Goal: Use online tool/utility: Utilize a website feature to perform a specific function

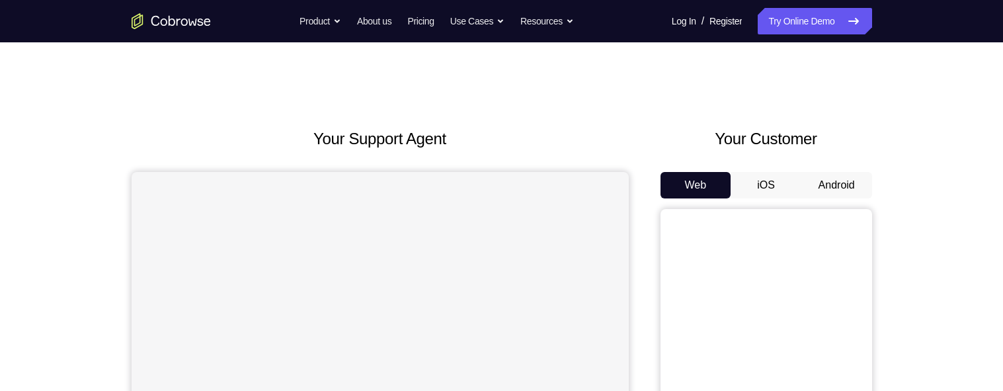
click at [836, 180] on button "Android" at bounding box center [836, 185] width 71 height 26
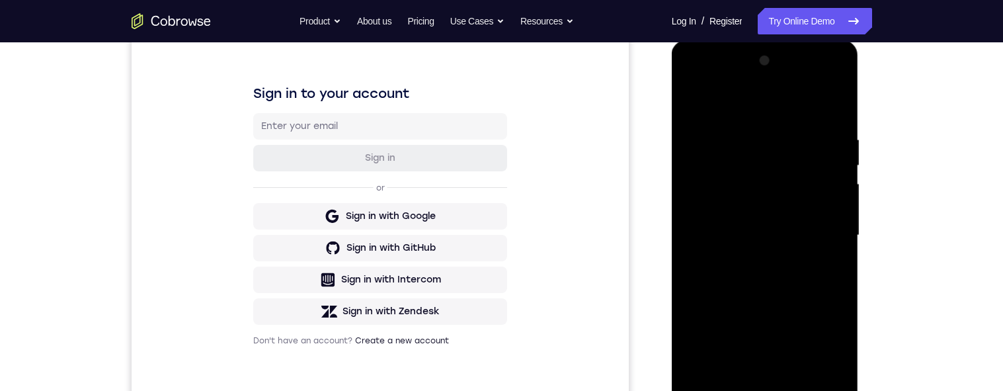
scroll to position [276, 0]
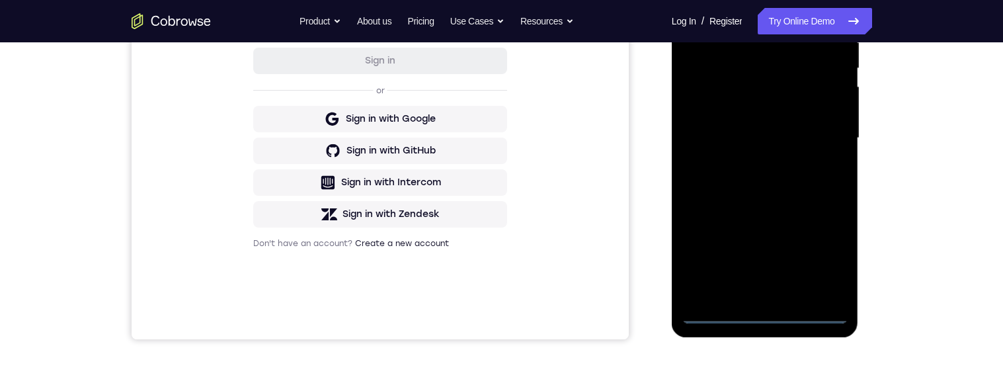
click at [818, 255] on div at bounding box center [765, 138] width 167 height 370
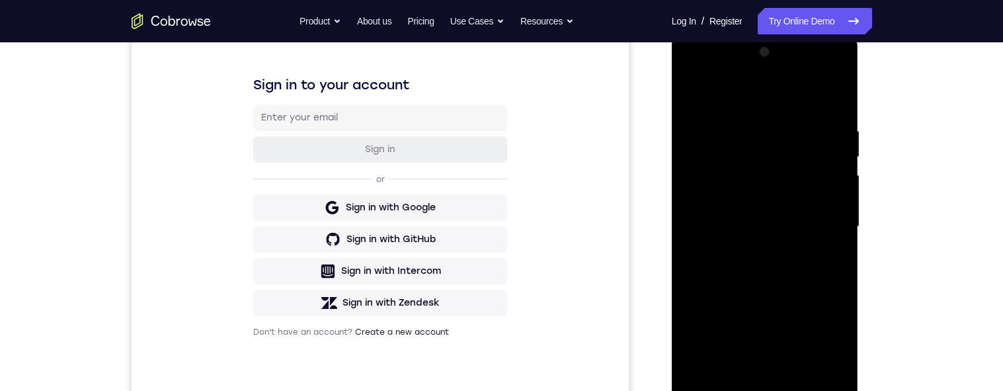
scroll to position [147, 0]
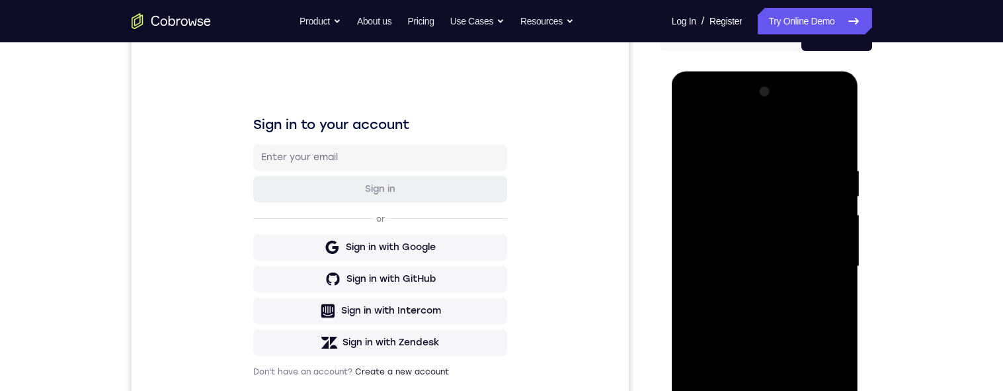
click at [776, 139] on div at bounding box center [765, 266] width 167 height 370
click at [822, 255] on div at bounding box center [765, 266] width 167 height 370
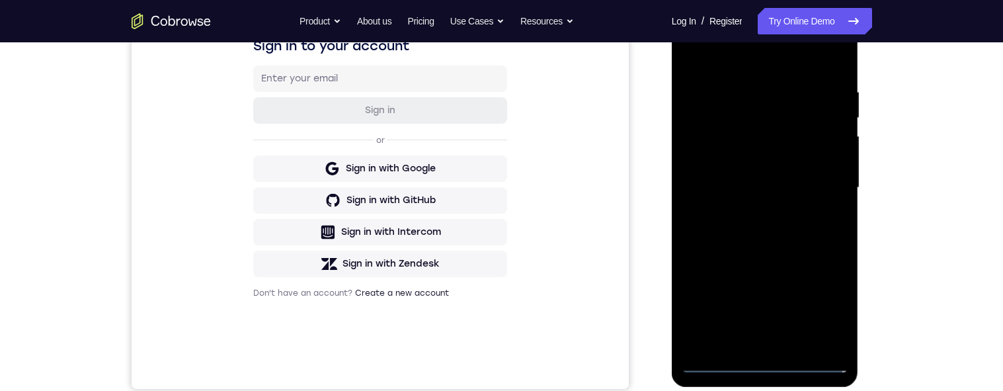
scroll to position [222, 0]
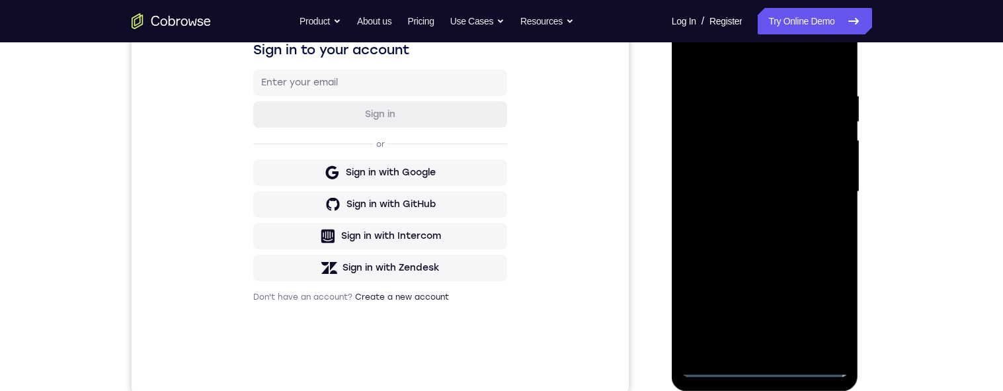
click at [746, 214] on div at bounding box center [765, 192] width 167 height 370
click at [781, 175] on div at bounding box center [765, 192] width 167 height 370
click at [816, 167] on div at bounding box center [765, 192] width 167 height 370
click at [832, 166] on div at bounding box center [765, 192] width 167 height 370
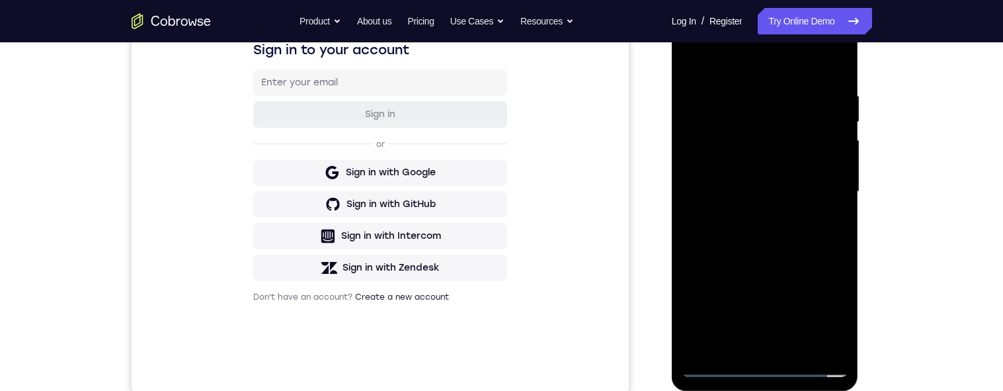
click at [832, 165] on div at bounding box center [765, 192] width 167 height 370
click at [798, 191] on div at bounding box center [765, 192] width 167 height 370
click at [828, 210] on div at bounding box center [765, 192] width 167 height 370
click at [806, 192] on div at bounding box center [765, 192] width 167 height 370
click at [808, 238] on div at bounding box center [765, 192] width 167 height 370
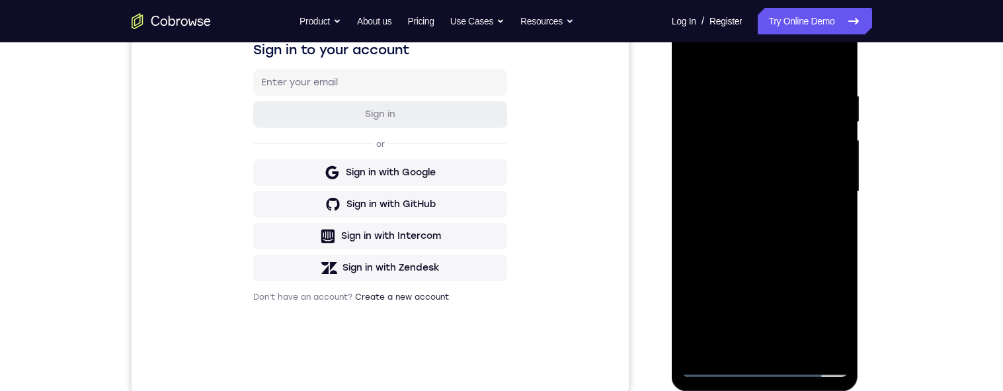
click at [793, 233] on div at bounding box center [765, 192] width 167 height 370
click at [780, 257] on div at bounding box center [765, 192] width 167 height 370
click at [781, 91] on div at bounding box center [765, 192] width 167 height 370
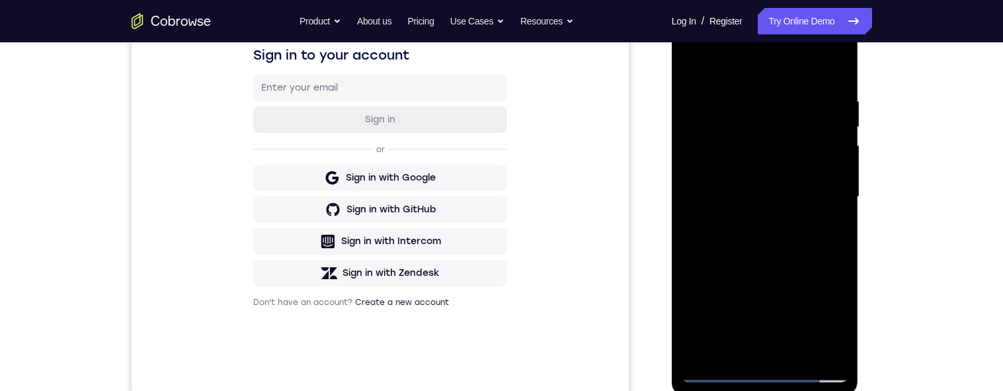
click at [914, 173] on div "Your Support Agent Your Customer Web iOS Android Next Steps We’d be happy to gi…" at bounding box center [502, 261] width 846 height 872
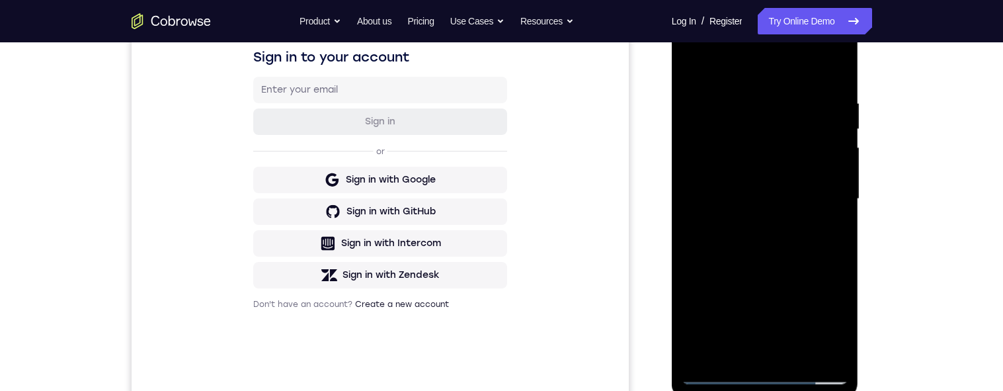
scroll to position [208, 0]
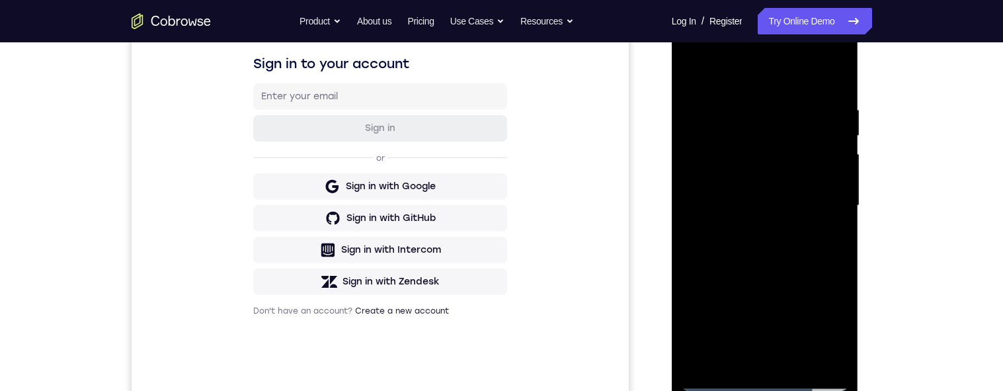
click at [827, 75] on div at bounding box center [765, 205] width 167 height 370
click at [752, 100] on div at bounding box center [765, 205] width 167 height 370
click at [824, 179] on div at bounding box center [765, 205] width 167 height 370
click at [831, 77] on div at bounding box center [765, 205] width 167 height 370
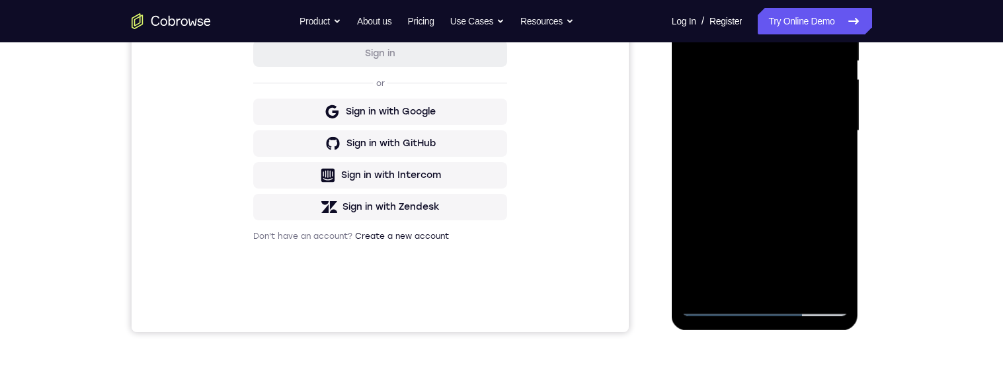
click at [793, 284] on div at bounding box center [765, 131] width 167 height 370
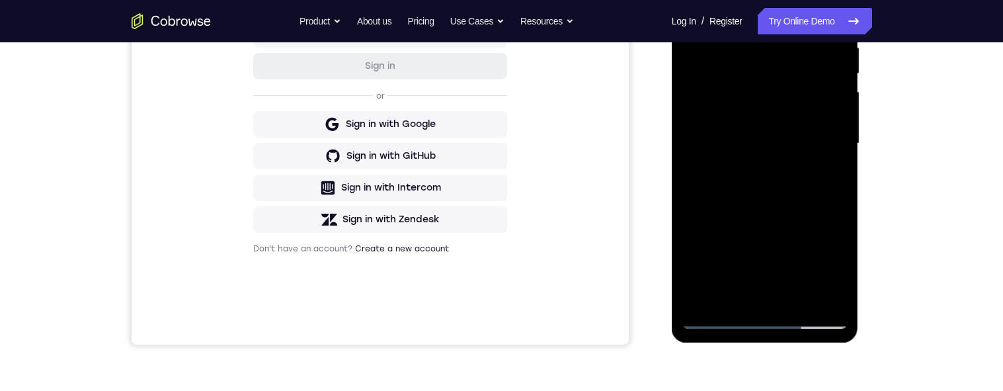
click at [797, 209] on div at bounding box center [765, 143] width 167 height 370
click at [798, 125] on div at bounding box center [765, 143] width 167 height 370
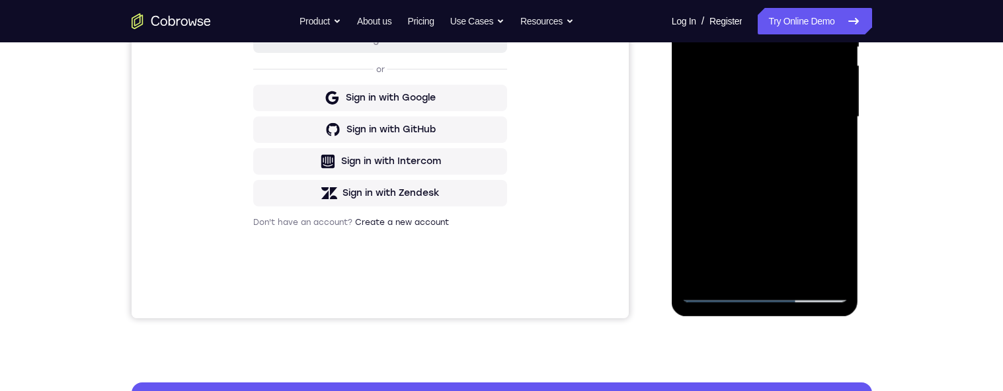
click at [759, 266] on div at bounding box center [765, 117] width 167 height 370
click at [731, 268] on div at bounding box center [765, 117] width 167 height 370
click at [798, 193] on div at bounding box center [765, 117] width 167 height 370
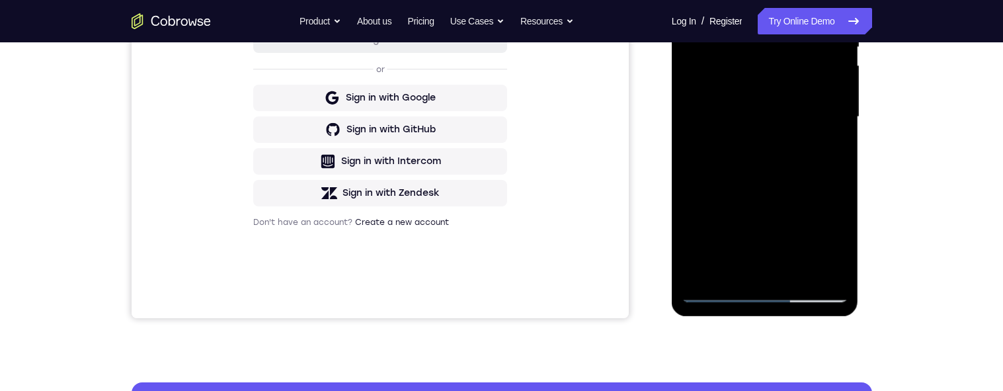
click at [772, 145] on div at bounding box center [765, 117] width 167 height 370
click at [832, 139] on div at bounding box center [765, 117] width 167 height 370
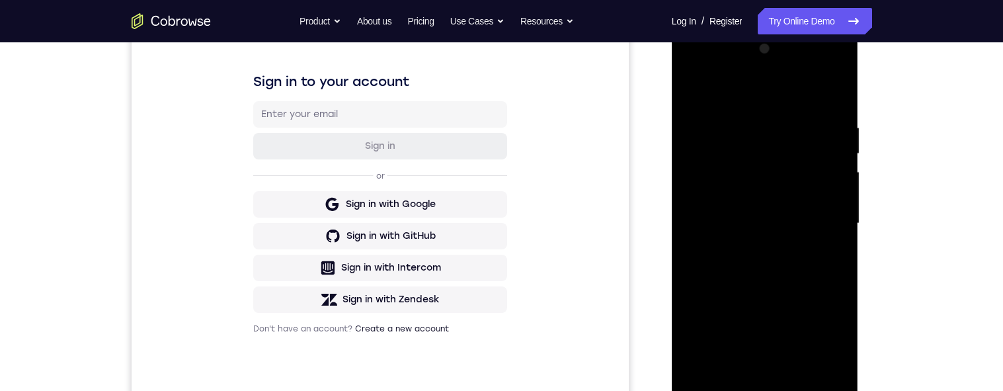
scroll to position [133, 0]
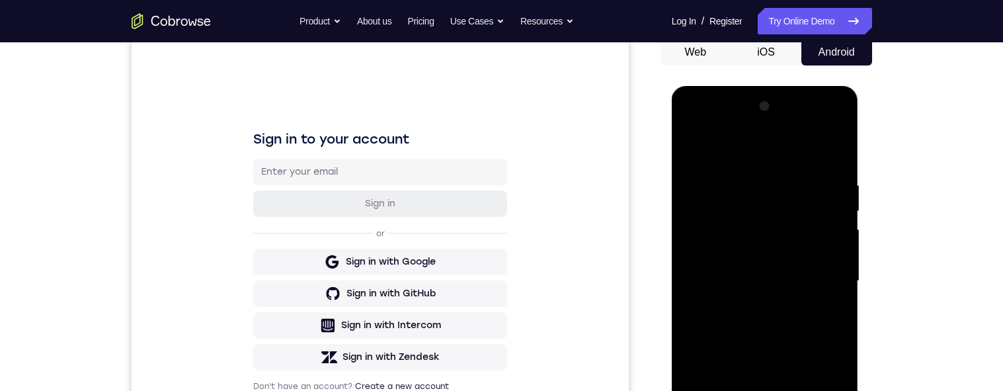
click at [756, 286] on div at bounding box center [765, 281] width 167 height 370
click at [783, 288] on div at bounding box center [765, 281] width 167 height 370
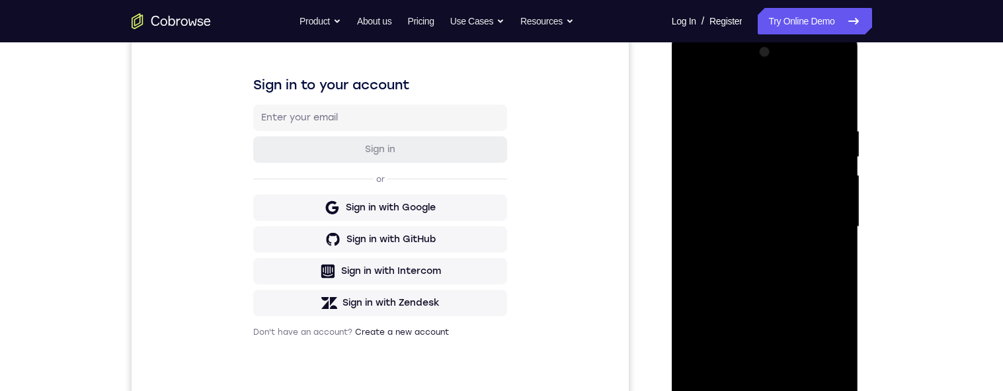
click at [824, 264] on div at bounding box center [765, 227] width 167 height 370
click at [742, 198] on div at bounding box center [765, 227] width 167 height 370
click at [836, 97] on div at bounding box center [765, 227] width 167 height 370
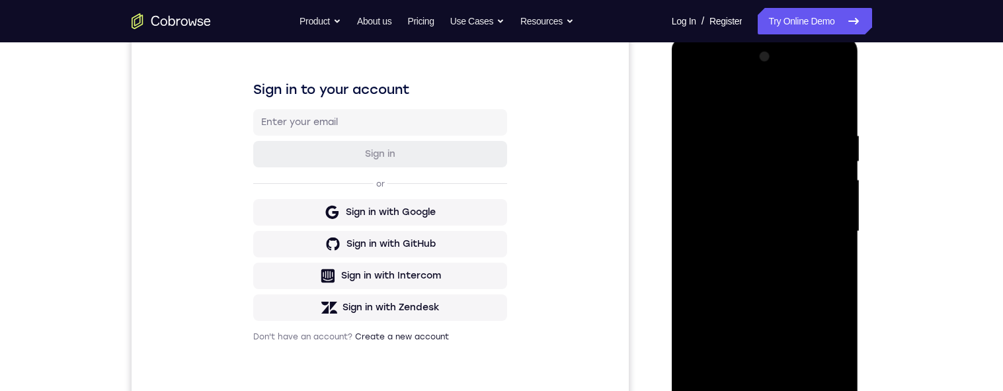
click at [734, 381] on div at bounding box center [765, 231] width 167 height 370
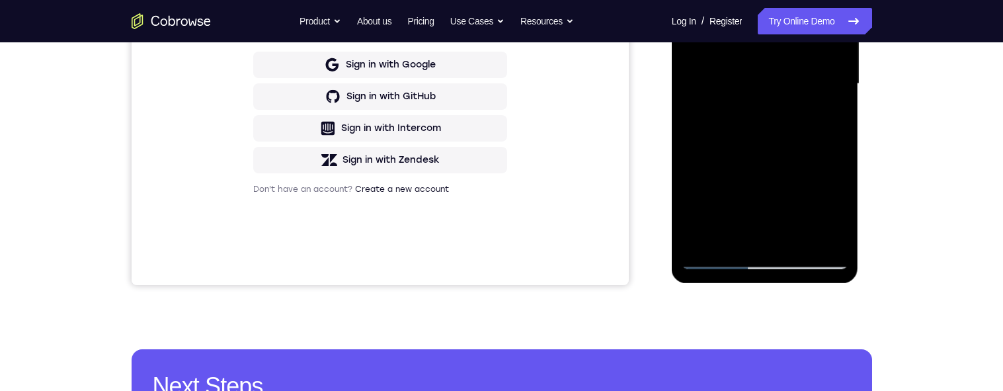
click at [733, 236] on div at bounding box center [765, 84] width 167 height 370
click at [798, 189] on div at bounding box center [765, 84] width 167 height 370
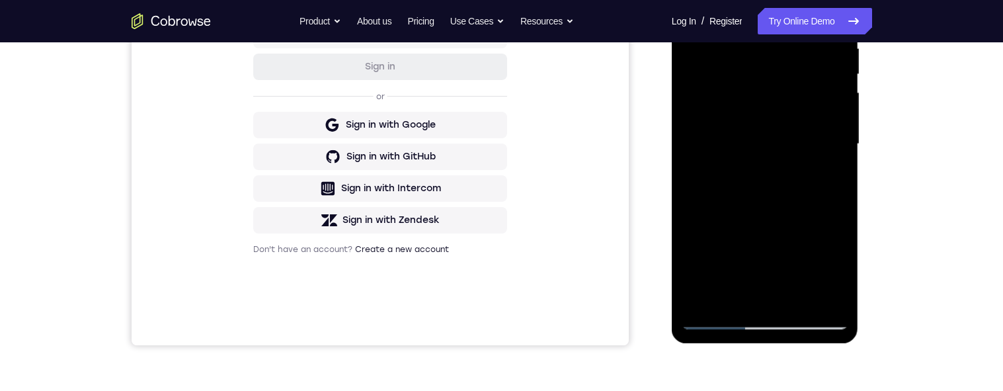
click at [826, 169] on div at bounding box center [765, 144] width 167 height 370
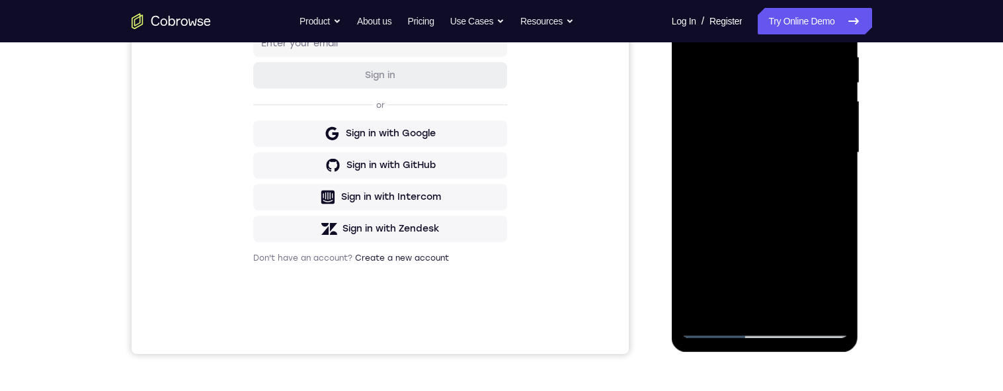
scroll to position [241, 0]
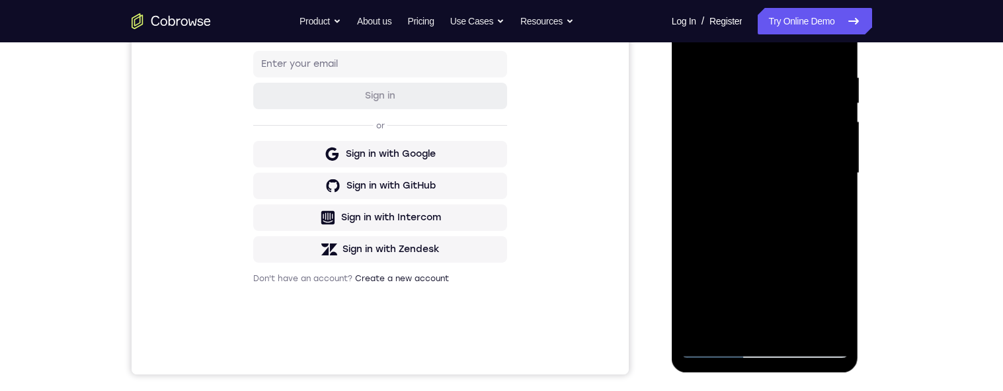
click at [742, 165] on div at bounding box center [765, 173] width 167 height 370
click at [764, 276] on div at bounding box center [765, 173] width 167 height 370
click at [831, 206] on div at bounding box center [765, 173] width 167 height 370
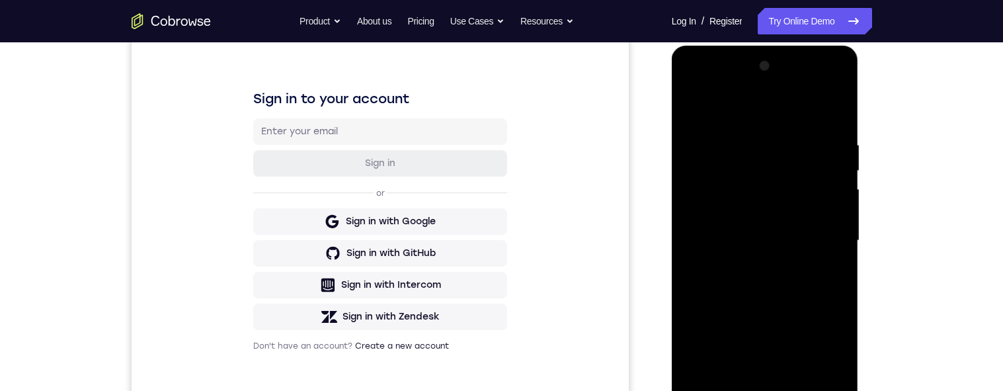
click at [820, 162] on div at bounding box center [765, 241] width 167 height 370
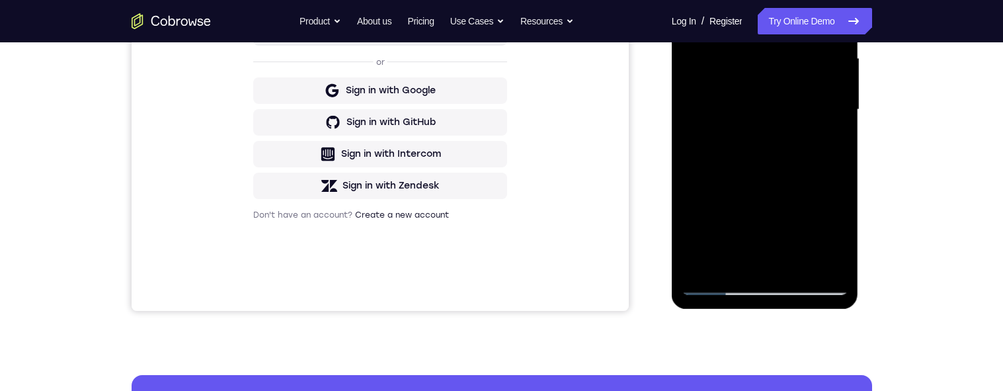
scroll to position [291, 0]
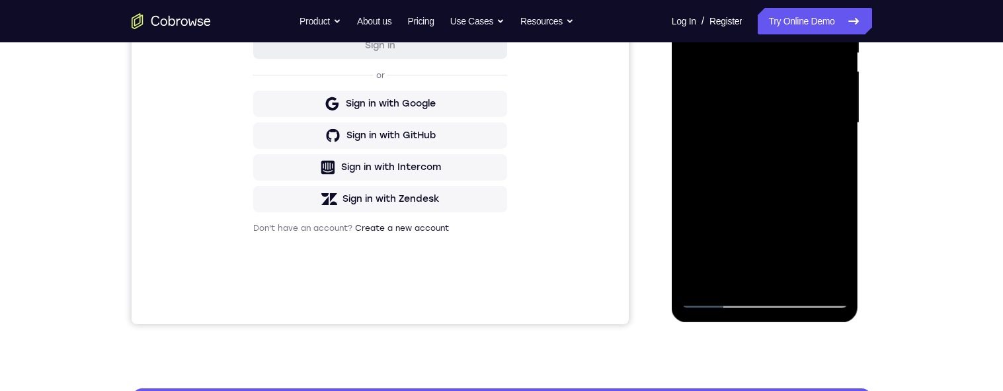
click at [774, 201] on div at bounding box center [765, 123] width 167 height 370
click at [795, 203] on div at bounding box center [765, 123] width 167 height 370
click at [731, 273] on div at bounding box center [765, 123] width 167 height 370
click at [785, 227] on div at bounding box center [765, 123] width 167 height 370
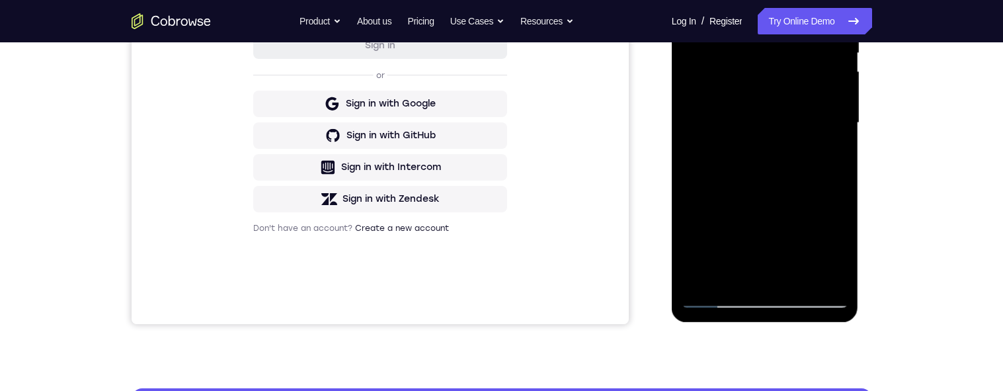
click at [764, 148] on div at bounding box center [765, 123] width 167 height 370
click at [838, 278] on div at bounding box center [765, 123] width 167 height 370
click at [836, 280] on div at bounding box center [765, 123] width 167 height 370
click at [829, 146] on div at bounding box center [765, 123] width 167 height 370
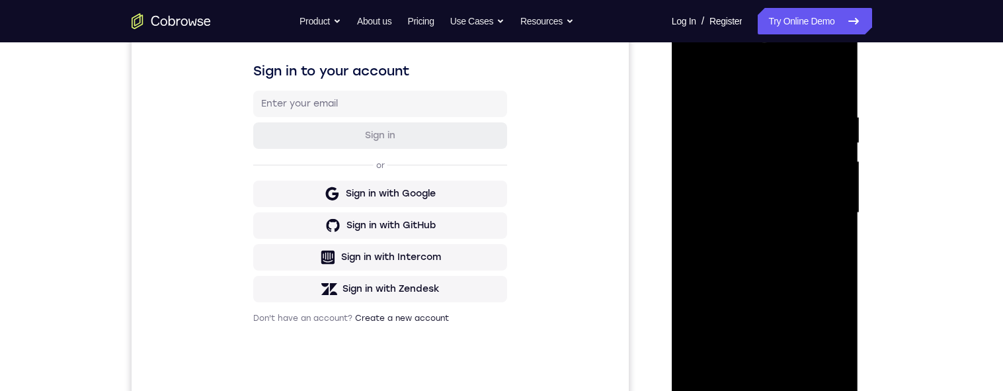
click at [721, 176] on div at bounding box center [765, 213] width 167 height 370
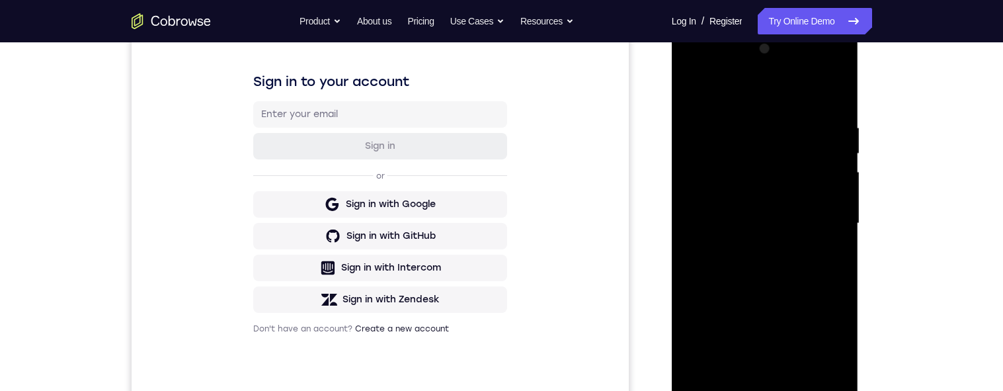
click at [742, 303] on div at bounding box center [765, 223] width 167 height 370
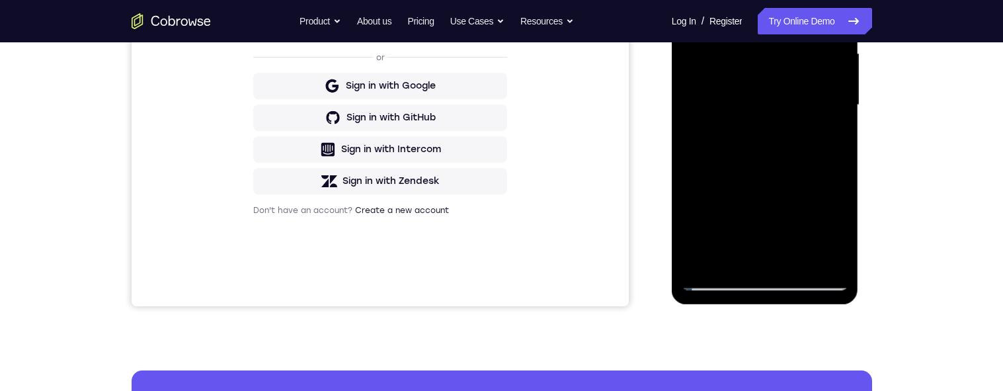
scroll to position [311, 0]
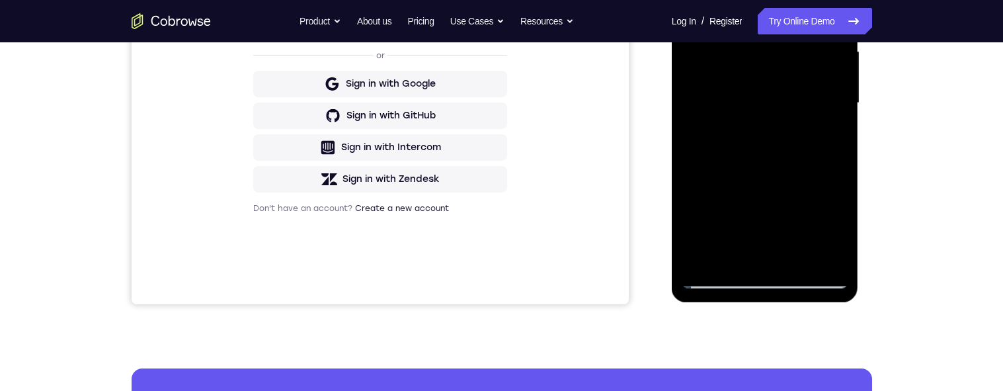
click at [829, 136] on div at bounding box center [765, 103] width 167 height 370
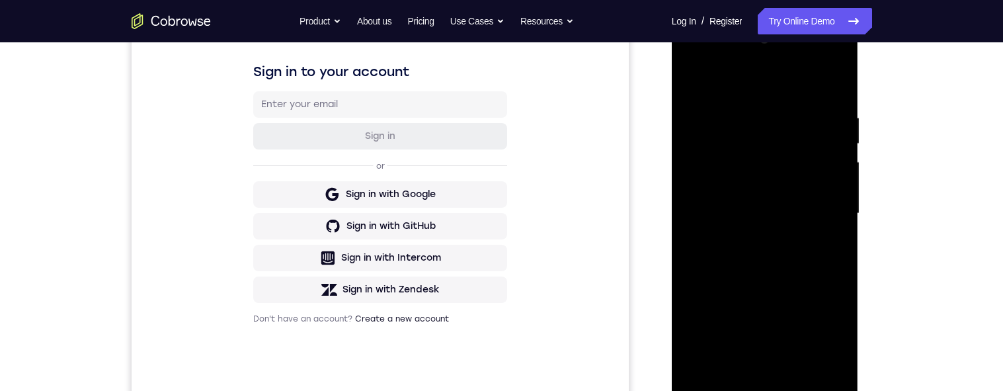
click at [689, 81] on div at bounding box center [765, 213] width 167 height 370
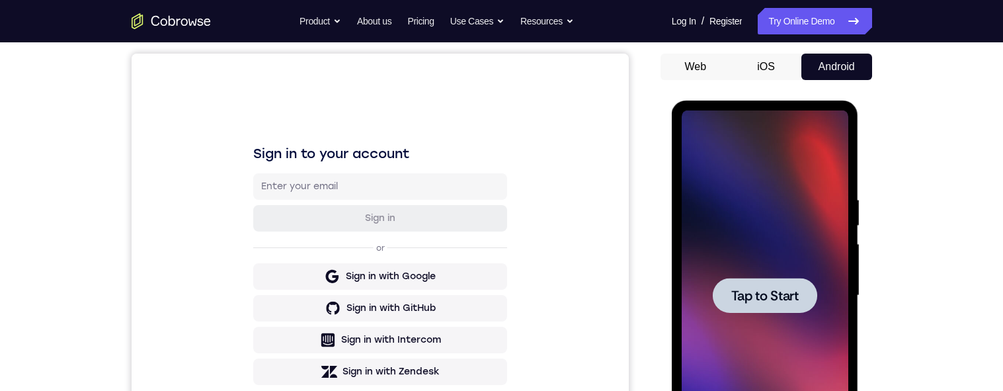
scroll to position [167, 0]
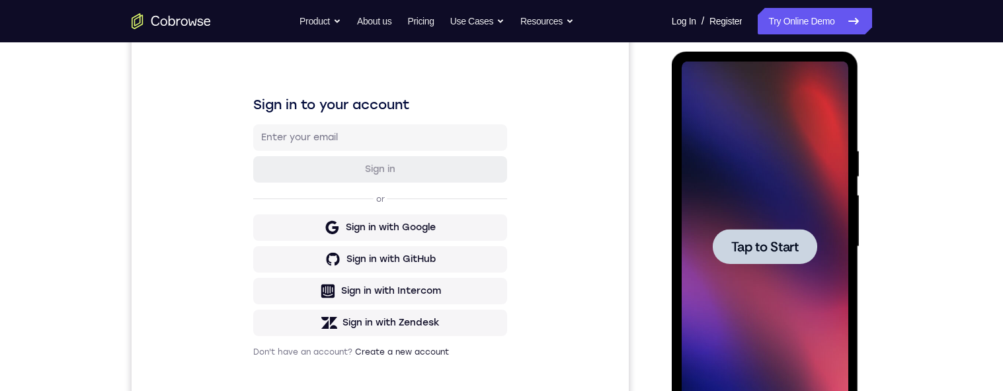
click at [787, 243] on span "Tap to Start" at bounding box center [764, 246] width 67 height 13
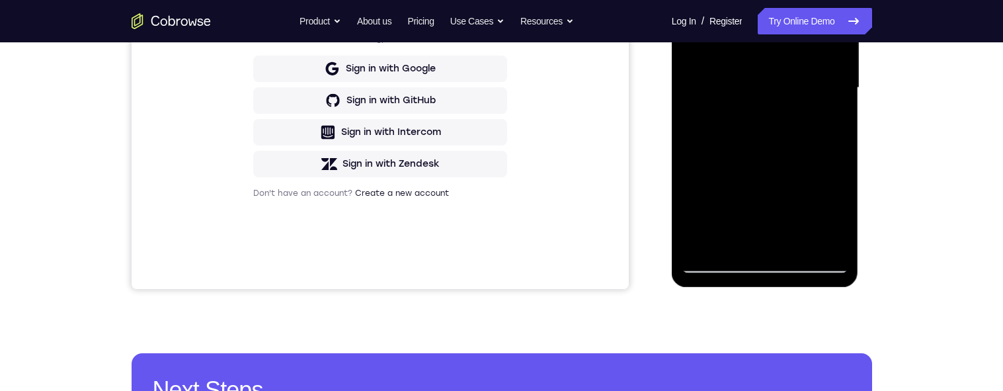
scroll to position [336, 0]
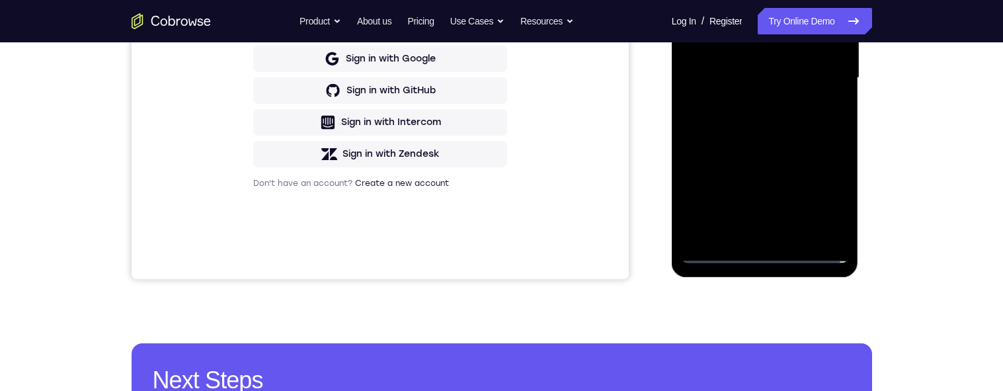
click at [762, 253] on div at bounding box center [765, 78] width 167 height 370
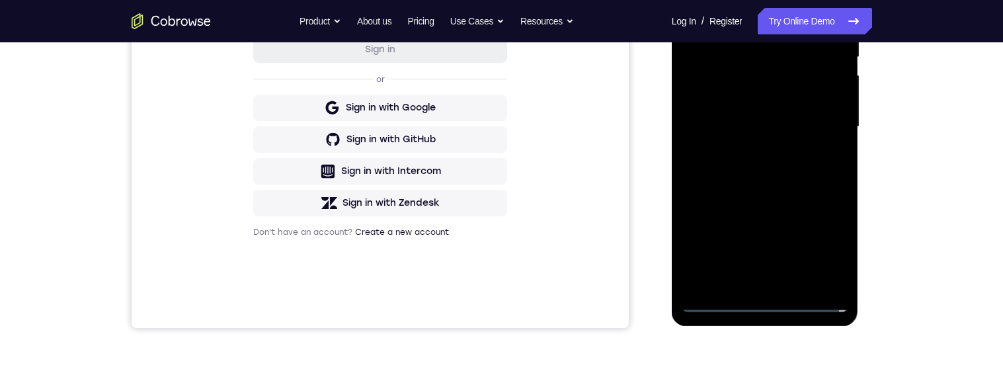
click at [816, 249] on div at bounding box center [765, 127] width 167 height 370
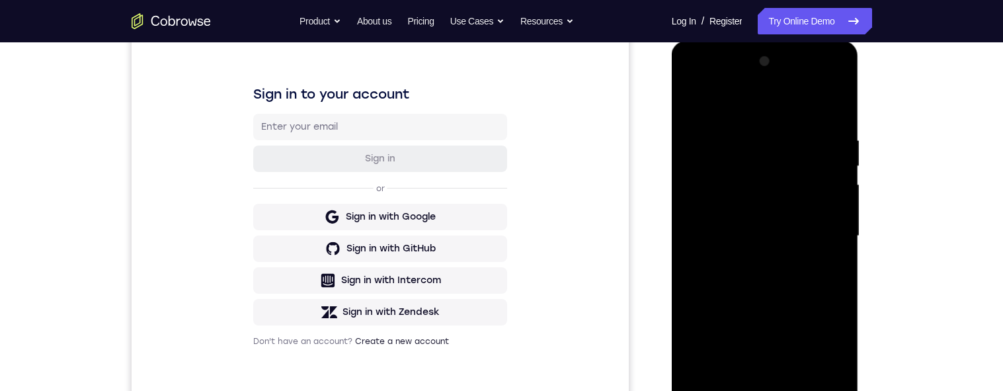
scroll to position [173, 0]
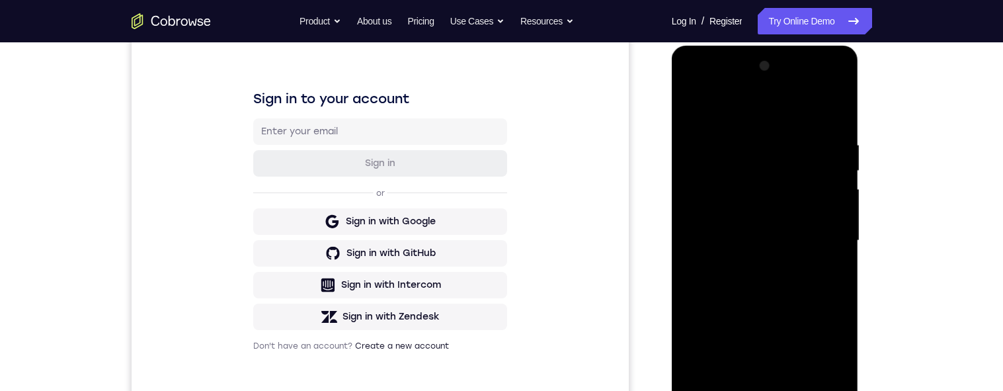
click at [779, 110] on div at bounding box center [765, 241] width 167 height 370
click at [822, 235] on div at bounding box center [765, 241] width 167 height 370
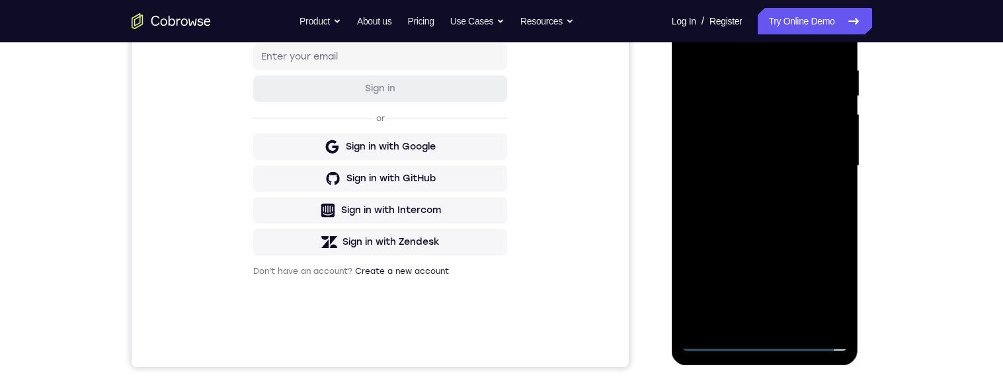
click at [748, 190] on div at bounding box center [765, 166] width 167 height 370
click at [803, 155] on div at bounding box center [765, 166] width 167 height 370
click at [774, 137] on div at bounding box center [765, 166] width 167 height 370
click at [792, 172] on div at bounding box center [765, 166] width 167 height 370
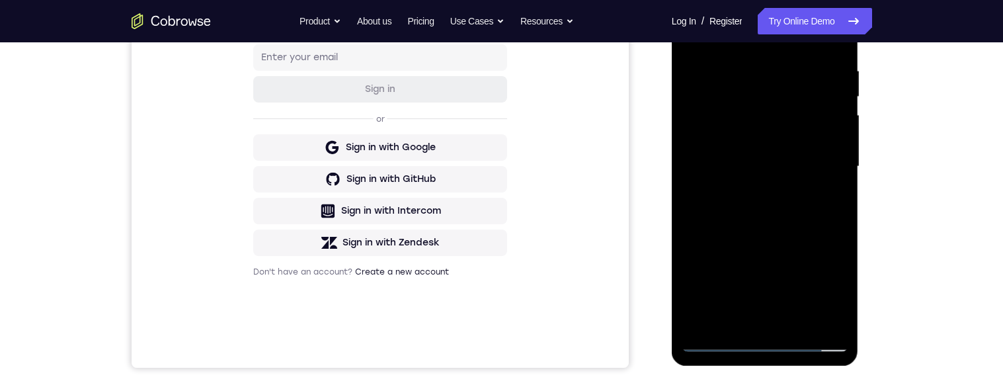
click at [815, 214] on div at bounding box center [765, 166] width 167 height 370
click at [798, 190] on div at bounding box center [765, 165] width 167 height 370
click at [803, 204] on div at bounding box center [765, 165] width 167 height 370
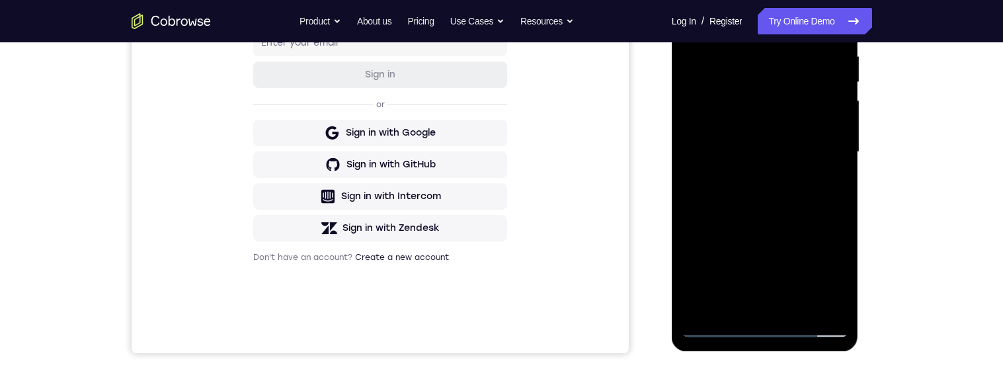
click at [793, 206] on div at bounding box center [765, 152] width 167 height 370
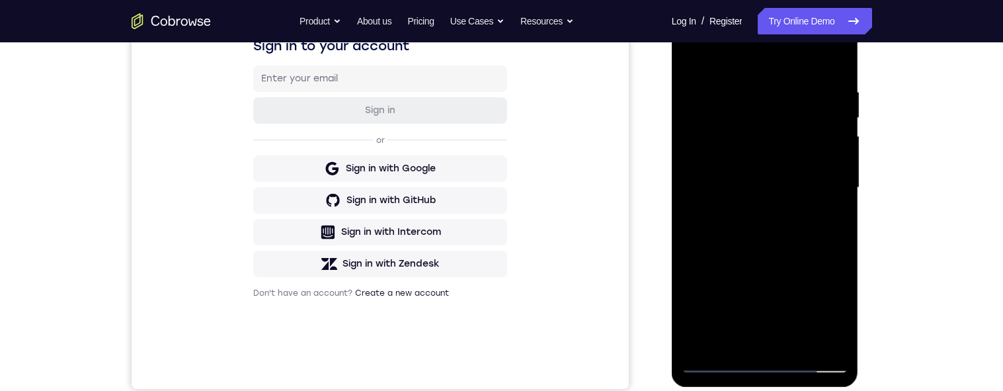
scroll to position [266, 0]
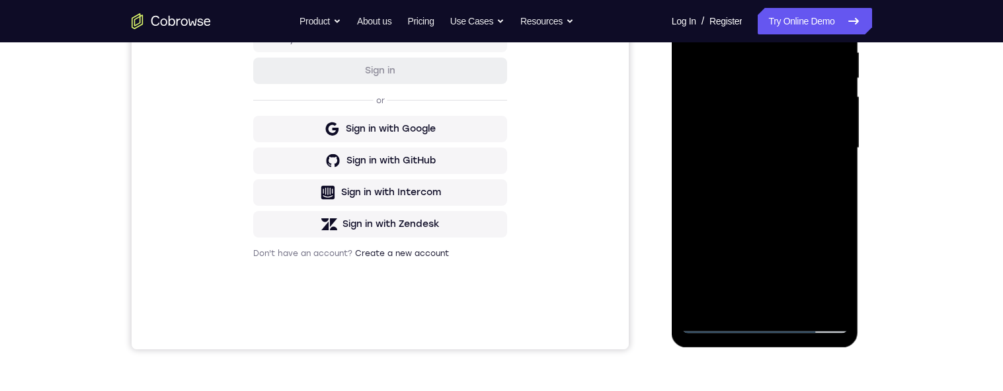
click at [795, 303] on div at bounding box center [765, 148] width 167 height 370
click at [797, 220] on div at bounding box center [765, 148] width 167 height 370
click at [805, 159] on div at bounding box center [765, 148] width 167 height 370
click at [729, 221] on div at bounding box center [765, 148] width 167 height 370
click at [749, 220] on div at bounding box center [765, 148] width 167 height 370
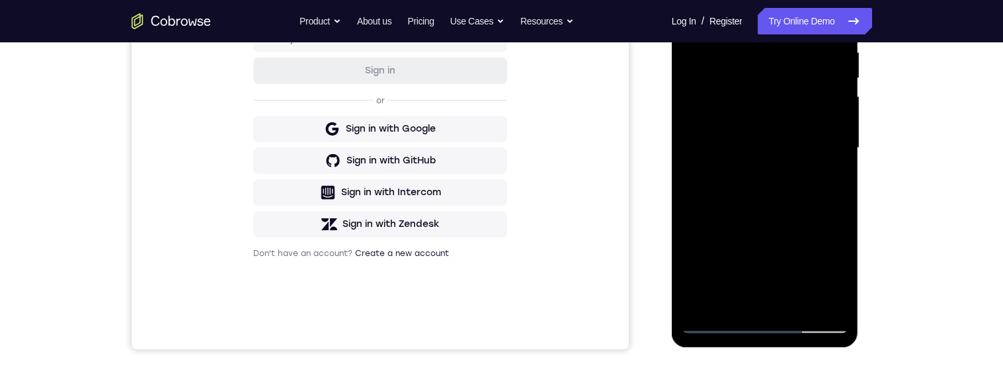
click at [825, 182] on div at bounding box center [765, 148] width 167 height 370
click at [804, 110] on div at bounding box center [765, 148] width 167 height 370
click at [820, 227] on div at bounding box center [765, 148] width 167 height 370
click at [734, 294] on div at bounding box center [765, 148] width 167 height 370
click at [801, 225] on div at bounding box center [765, 148] width 167 height 370
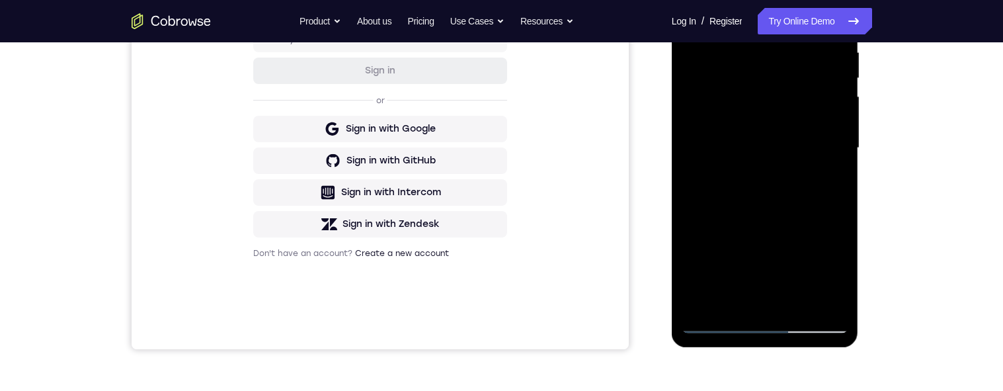
click at [809, 172] on div at bounding box center [765, 148] width 167 height 370
click at [784, 222] on div at bounding box center [765, 148] width 167 height 370
click at [829, 170] on div at bounding box center [765, 148] width 167 height 370
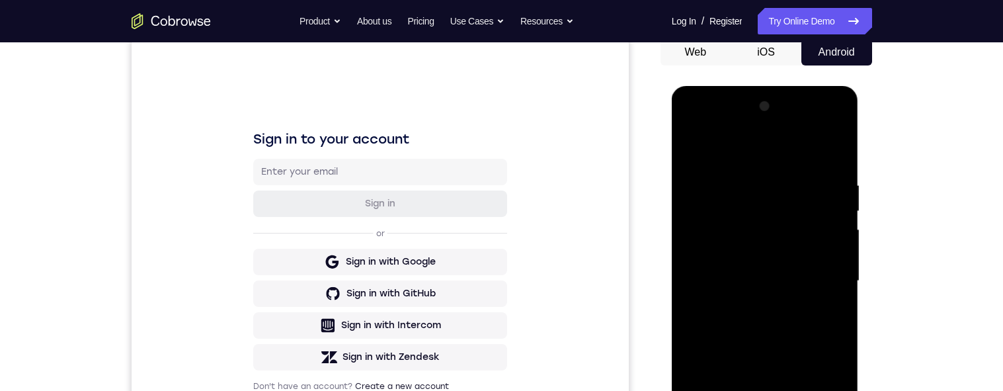
scroll to position [225, 0]
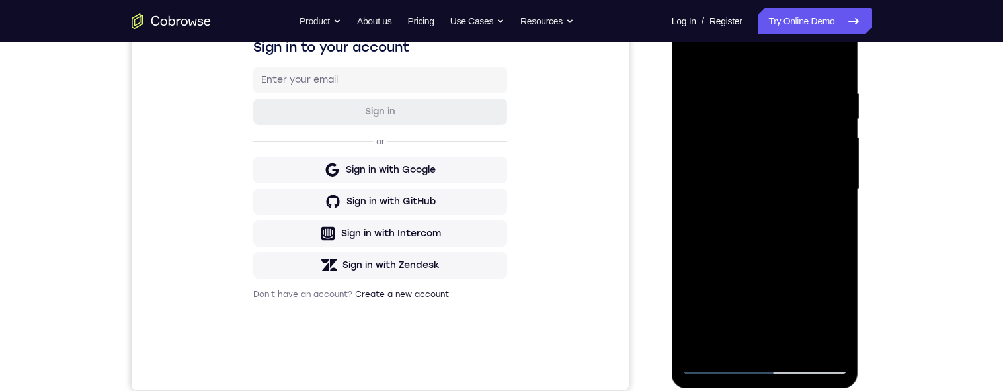
click at [803, 195] on div at bounding box center [765, 189] width 167 height 370
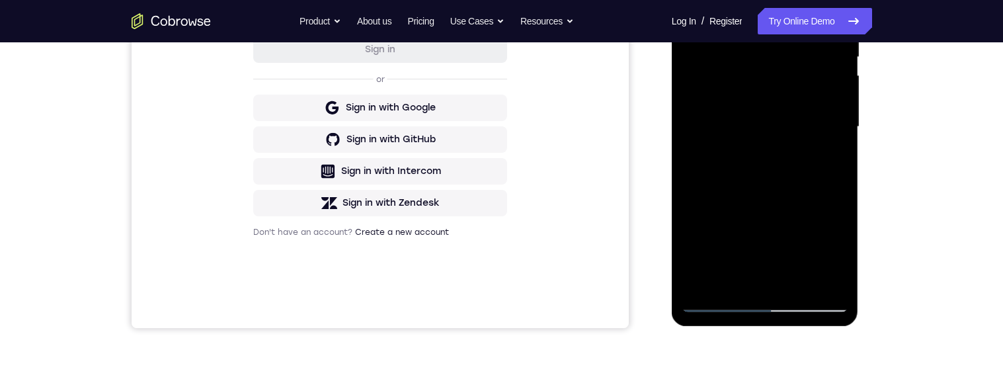
click at [780, 206] on div at bounding box center [765, 127] width 167 height 370
click at [800, 207] on div at bounding box center [765, 127] width 167 height 370
click at [731, 279] on div at bounding box center [765, 127] width 167 height 370
click at [696, 202] on div at bounding box center [765, 127] width 167 height 370
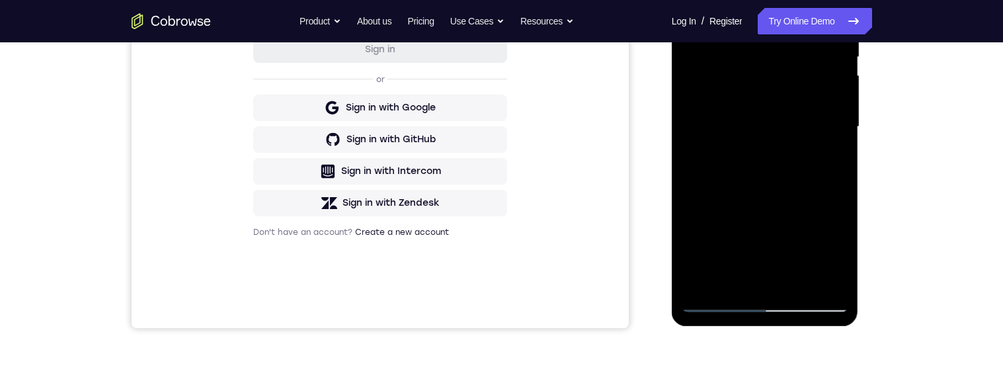
click at [737, 147] on div at bounding box center [765, 127] width 167 height 370
click at [709, 203] on div at bounding box center [765, 127] width 167 height 370
click at [777, 80] on div at bounding box center [765, 127] width 167 height 370
click at [802, 204] on div at bounding box center [765, 127] width 167 height 370
click at [832, 159] on div at bounding box center [765, 127] width 167 height 370
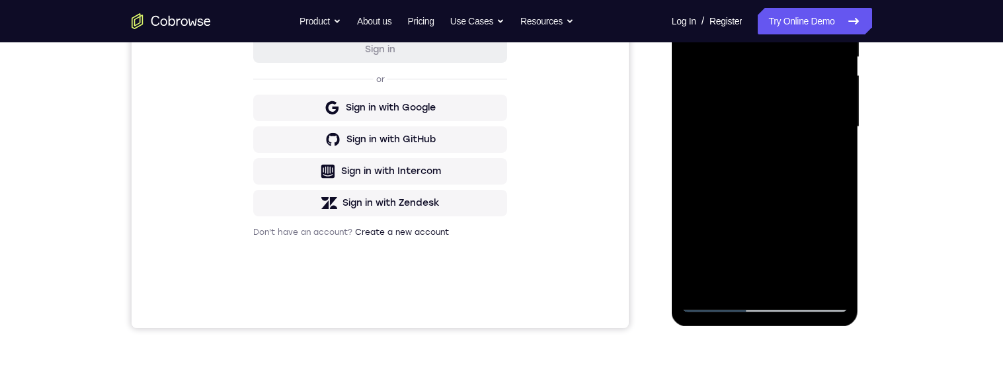
click at [830, 158] on div at bounding box center [765, 127] width 167 height 370
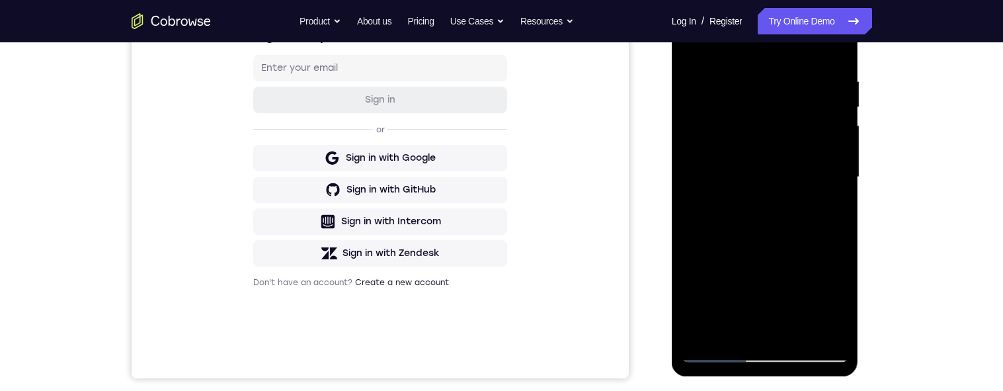
scroll to position [130, 0]
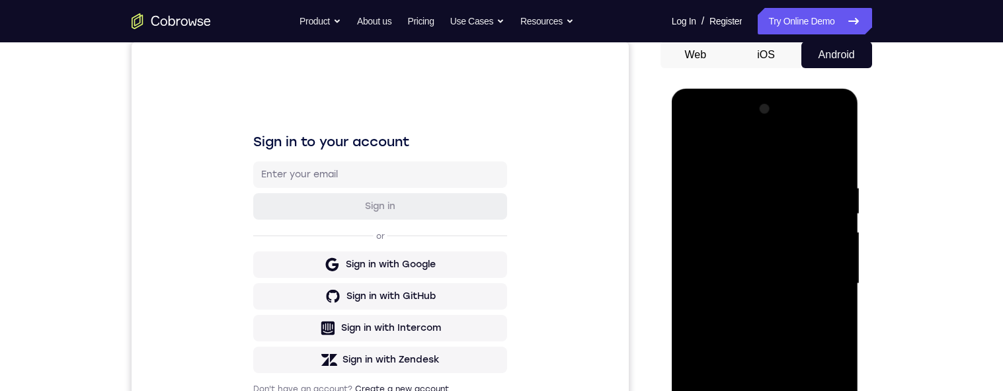
click at [686, 152] on div at bounding box center [765, 284] width 167 height 370
click at [696, 151] on div at bounding box center [765, 284] width 167 height 370
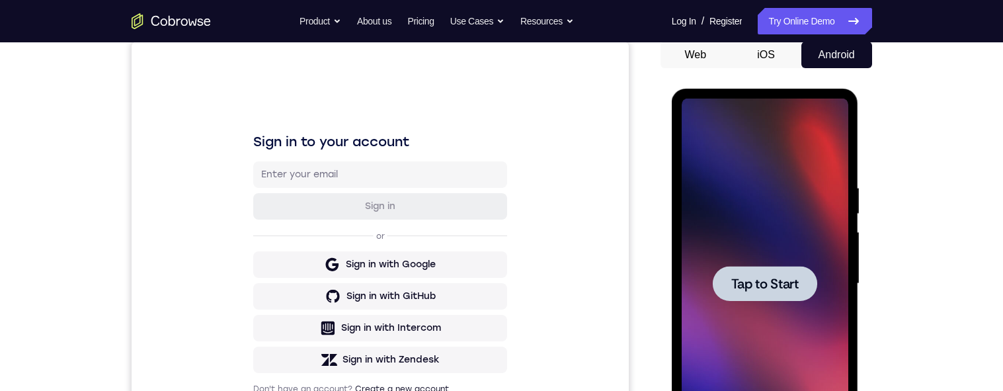
click at [783, 270] on div at bounding box center [765, 283] width 104 height 35
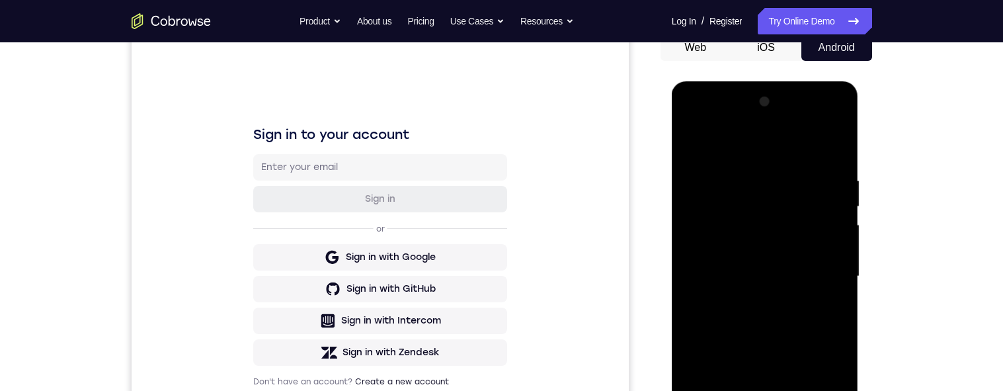
scroll to position [296, 0]
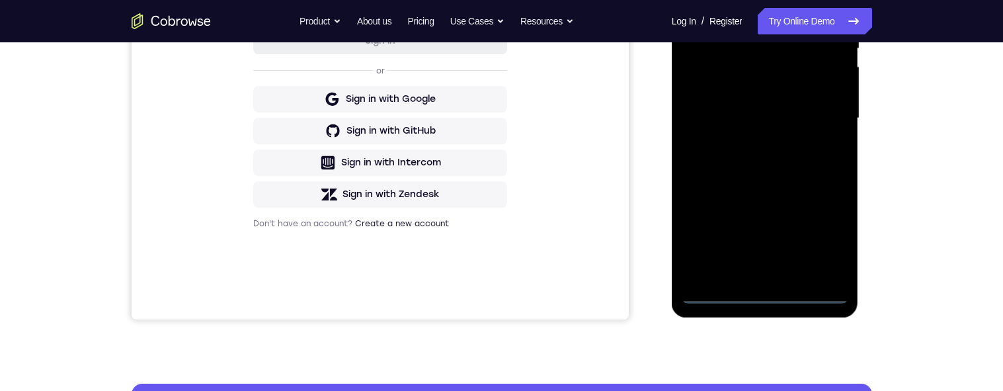
click at [766, 292] on div at bounding box center [765, 118] width 167 height 370
click at [828, 234] on div at bounding box center [765, 118] width 167 height 370
click at [774, 0] on div at bounding box center [765, 118] width 167 height 370
click at [826, 117] on div at bounding box center [765, 118] width 167 height 370
click at [751, 273] on div at bounding box center [765, 118] width 167 height 370
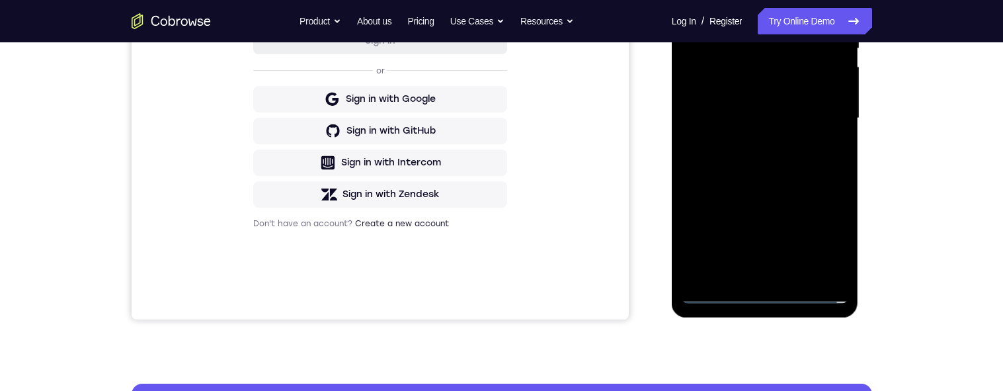
click at [729, 108] on div at bounding box center [765, 118] width 167 height 370
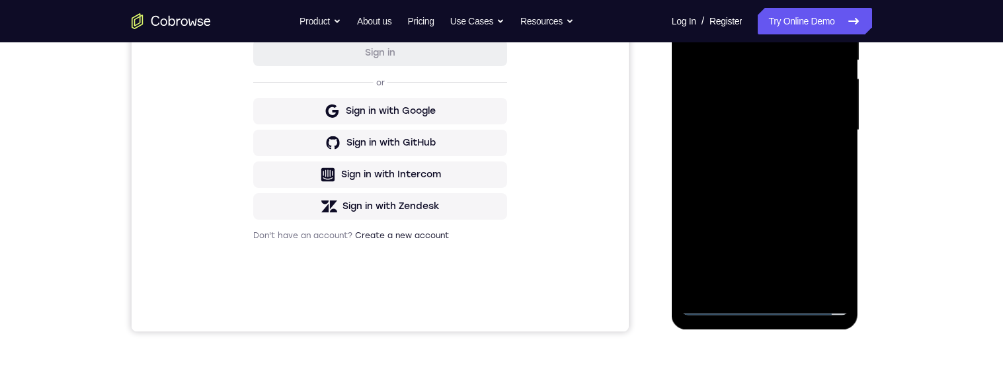
click at [752, 102] on div at bounding box center [765, 130] width 167 height 370
click at [772, 133] on div at bounding box center [765, 130] width 167 height 370
click at [777, 181] on div at bounding box center [765, 130] width 167 height 370
click at [776, 171] on div at bounding box center [765, 130] width 167 height 370
click at [776, 172] on div at bounding box center [765, 130] width 167 height 370
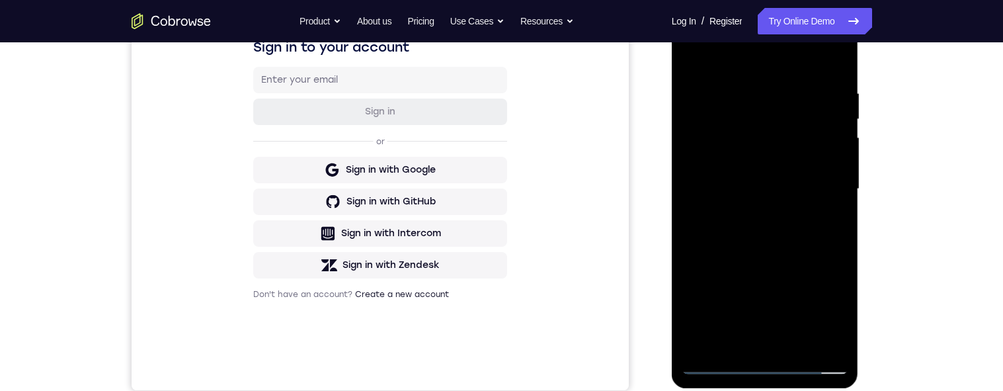
scroll to position [258, 0]
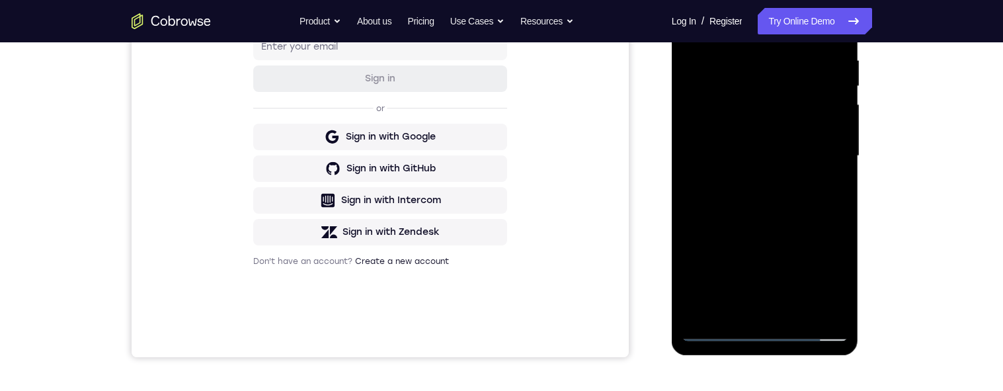
click at [804, 218] on div at bounding box center [765, 156] width 167 height 370
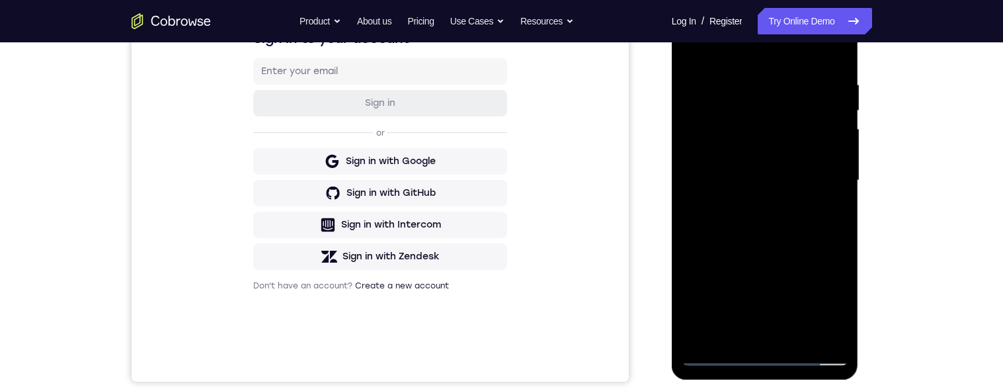
scroll to position [283, 0]
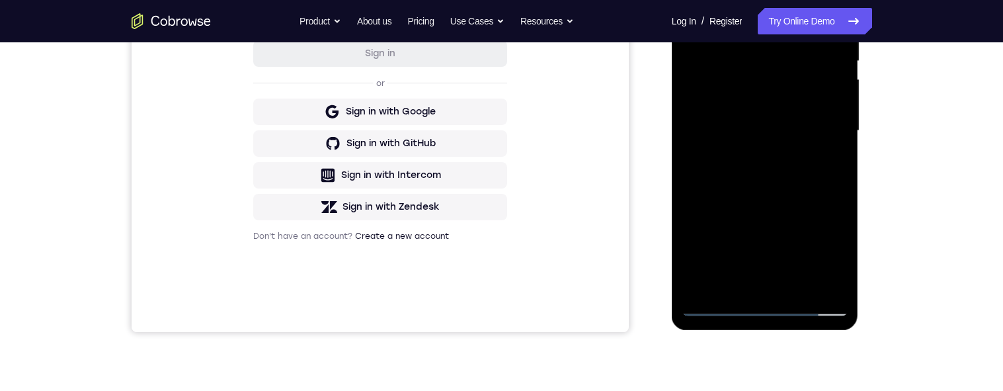
click at [797, 278] on div at bounding box center [765, 131] width 167 height 370
click at [804, 200] on div at bounding box center [765, 131] width 167 height 370
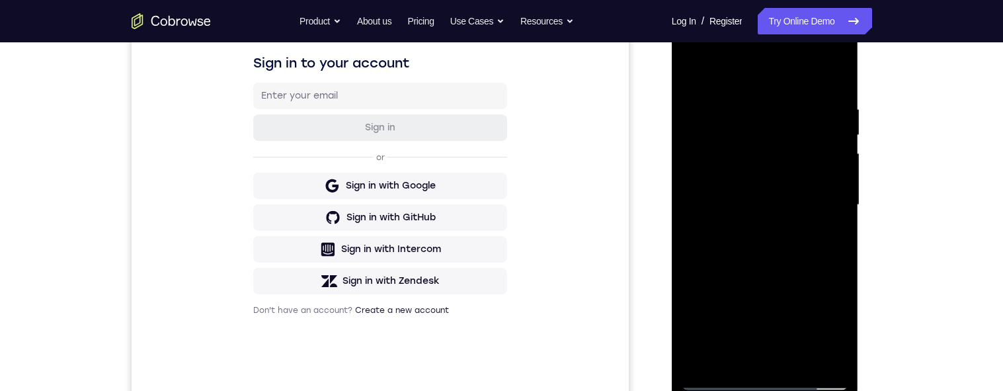
scroll to position [208, 0]
click at [695, 71] on div at bounding box center [765, 205] width 167 height 370
click at [747, 106] on div at bounding box center [765, 205] width 167 height 370
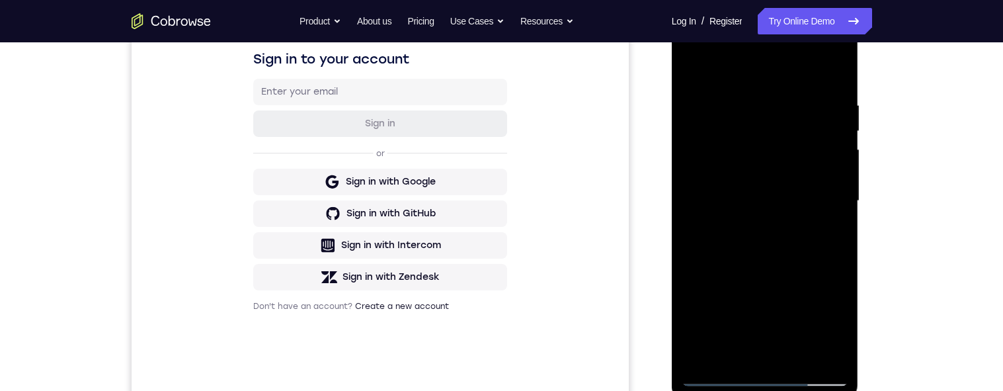
click at [825, 223] on div at bounding box center [765, 201] width 167 height 370
click at [834, 75] on div at bounding box center [765, 203] width 167 height 370
click at [746, 108] on div at bounding box center [765, 203] width 167 height 370
click at [830, 79] on div at bounding box center [765, 203] width 167 height 370
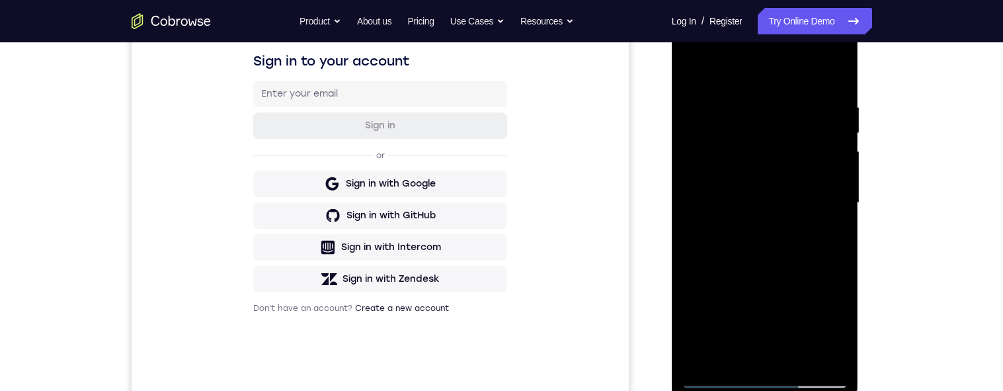
click at [794, 102] on div at bounding box center [765, 203] width 167 height 370
click at [828, 77] on div at bounding box center [765, 203] width 167 height 370
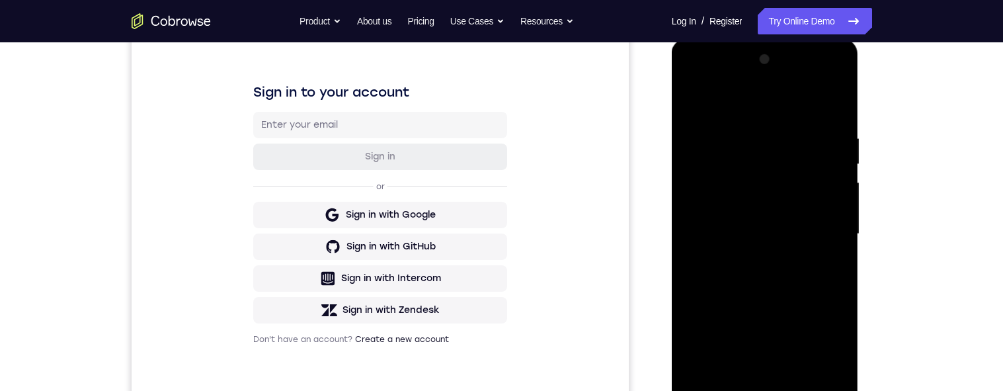
scroll to position [297, 0]
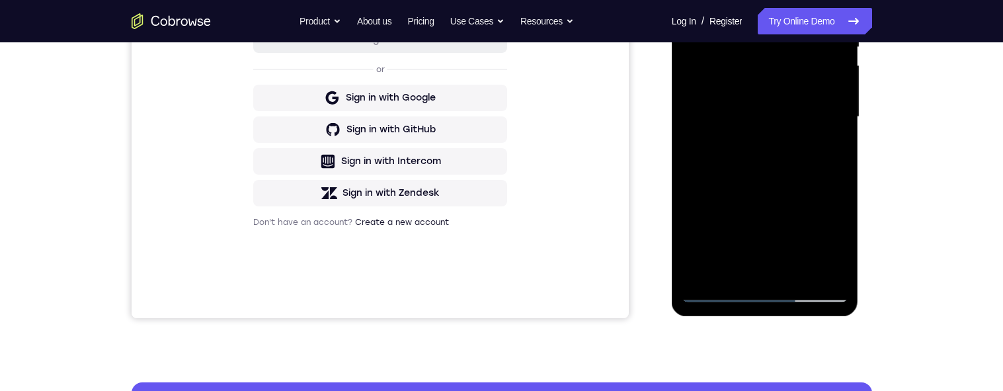
click at [799, 272] on div at bounding box center [765, 117] width 167 height 370
click at [804, 121] on div at bounding box center [765, 117] width 167 height 370
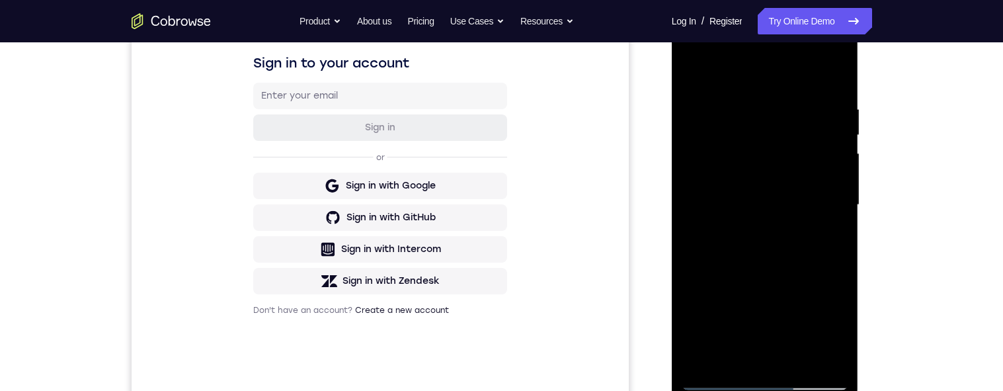
scroll to position [334, 0]
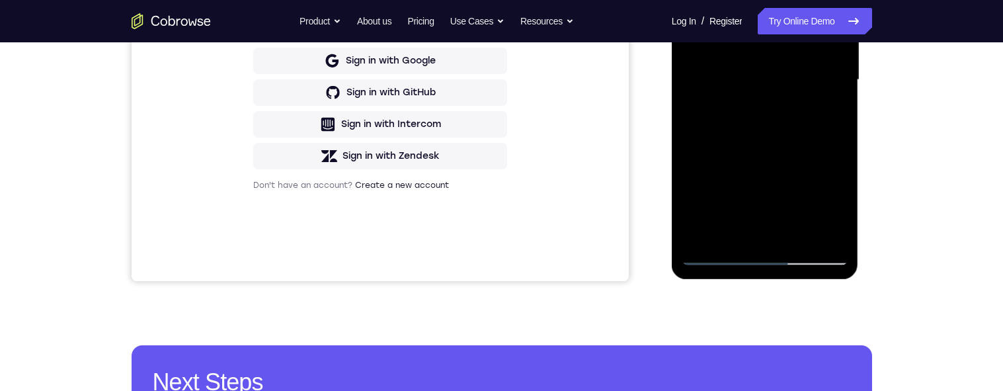
click at [769, 233] on div at bounding box center [765, 80] width 167 height 370
click at [830, 114] on div at bounding box center [765, 80] width 167 height 370
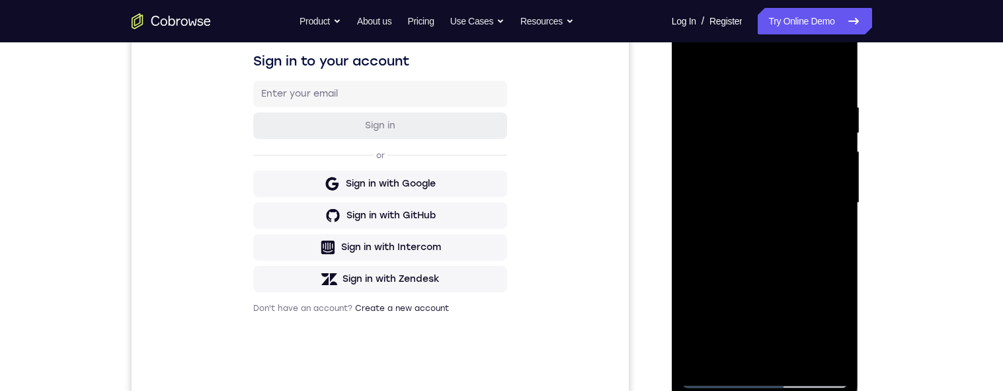
scroll to position [194, 0]
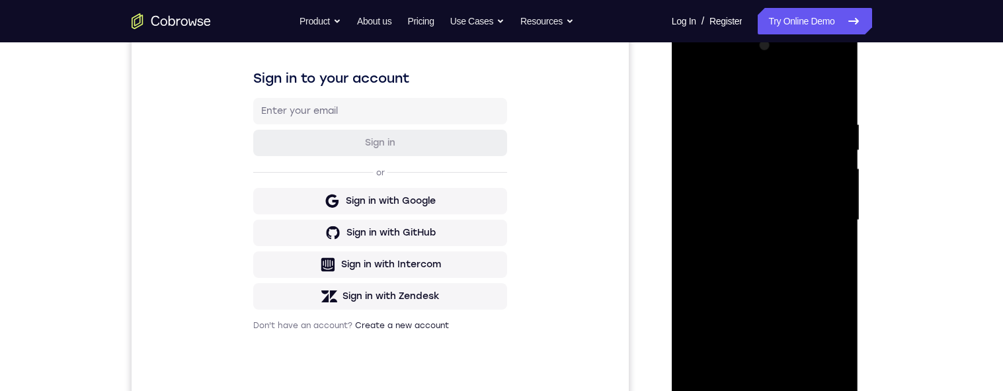
click at [695, 87] on div at bounding box center [765, 220] width 167 height 370
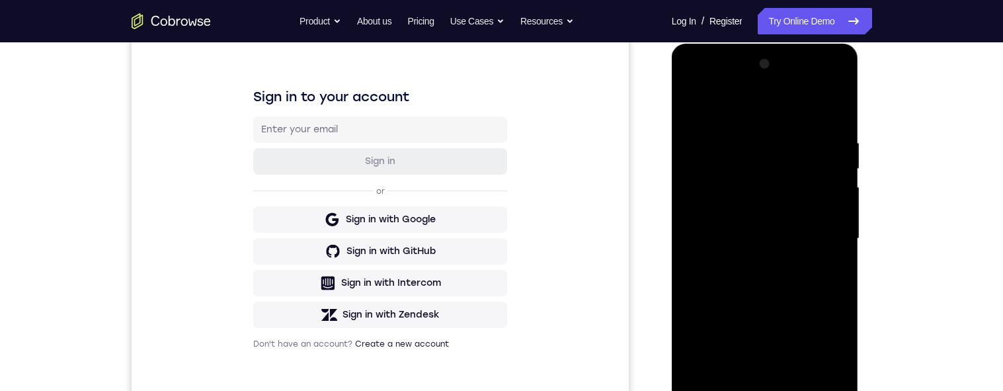
scroll to position [192, 0]
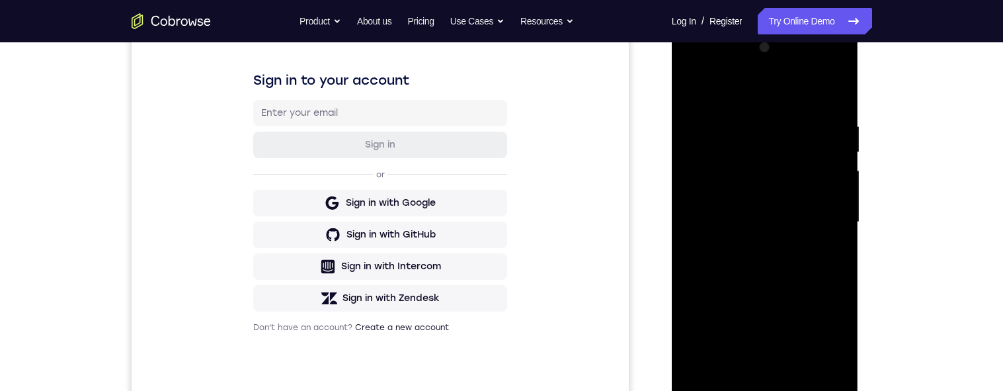
click at [701, 85] on div at bounding box center [765, 222] width 167 height 370
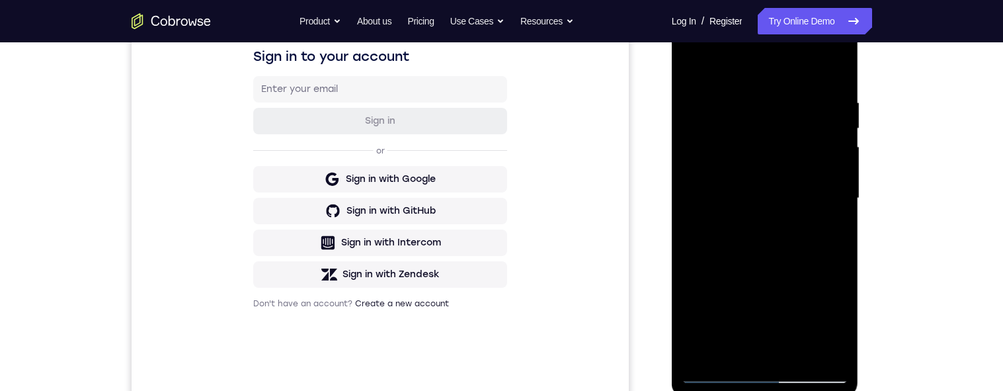
scroll to position [201, 0]
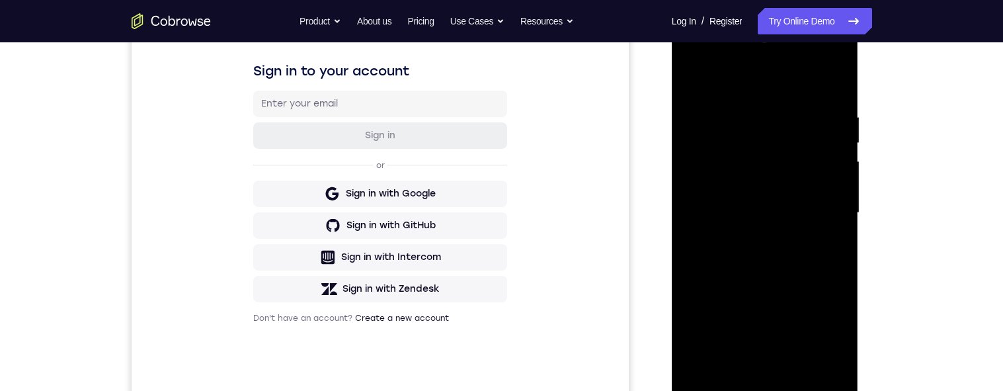
click at [754, 110] on div at bounding box center [765, 213] width 167 height 370
click at [717, 105] on div at bounding box center [765, 213] width 167 height 370
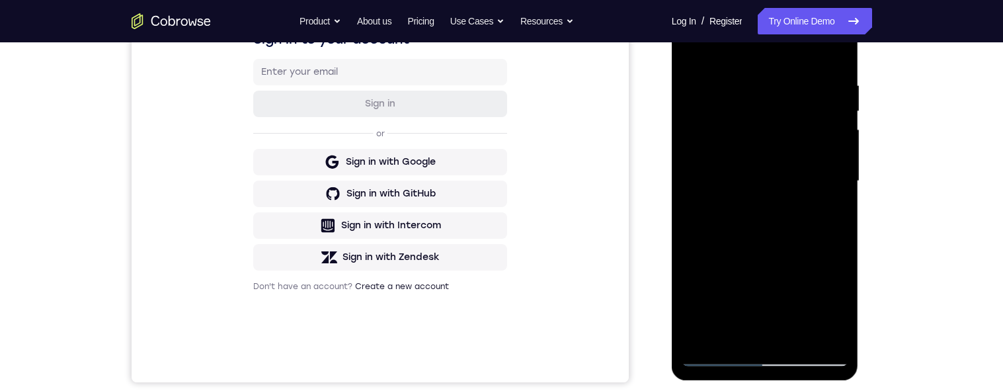
scroll to position [211, 0]
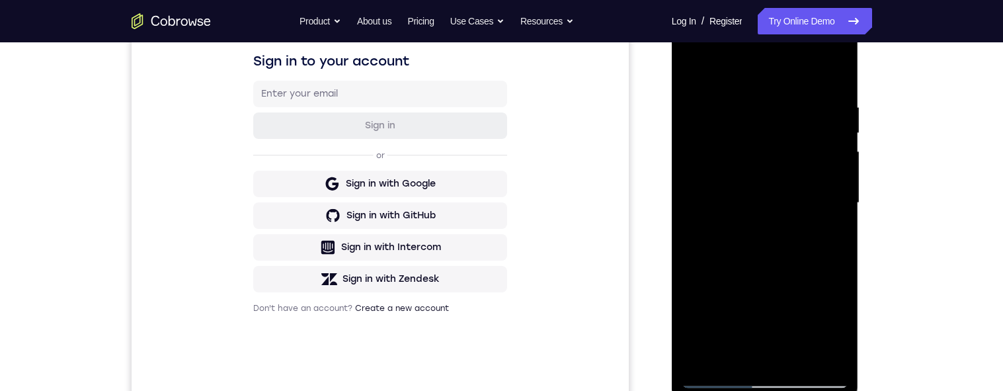
click at [836, 74] on div at bounding box center [765, 203] width 167 height 370
click at [833, 74] on div at bounding box center [765, 203] width 167 height 370
click at [831, 73] on div at bounding box center [765, 203] width 167 height 370
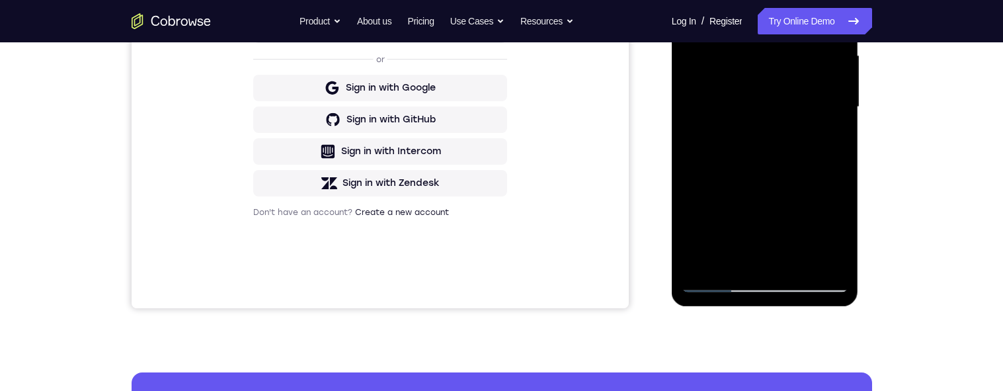
scroll to position [139, 0]
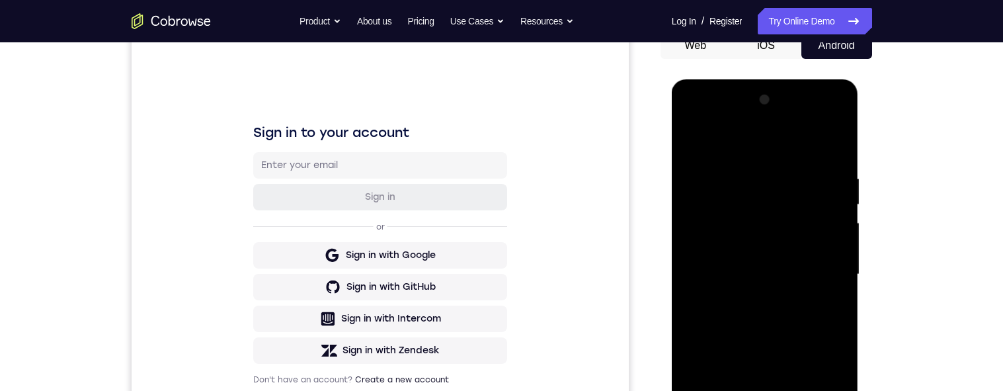
click at [833, 147] on div at bounding box center [765, 274] width 167 height 370
click at [832, 147] on div at bounding box center [765, 274] width 167 height 370
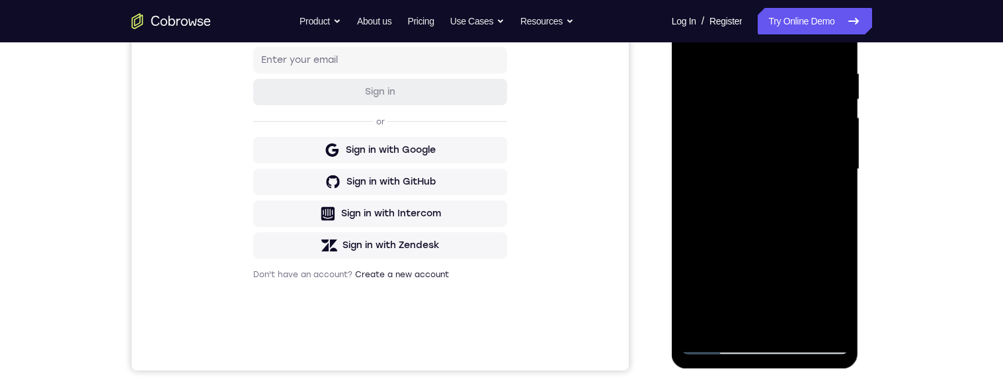
click at [797, 326] on div at bounding box center [765, 169] width 167 height 370
click at [781, 155] on div at bounding box center [765, 169] width 167 height 370
click at [762, 250] on div at bounding box center [765, 169] width 167 height 370
click at [783, 251] on div at bounding box center [765, 169] width 167 height 370
